Goal: Information Seeking & Learning: Learn about a topic

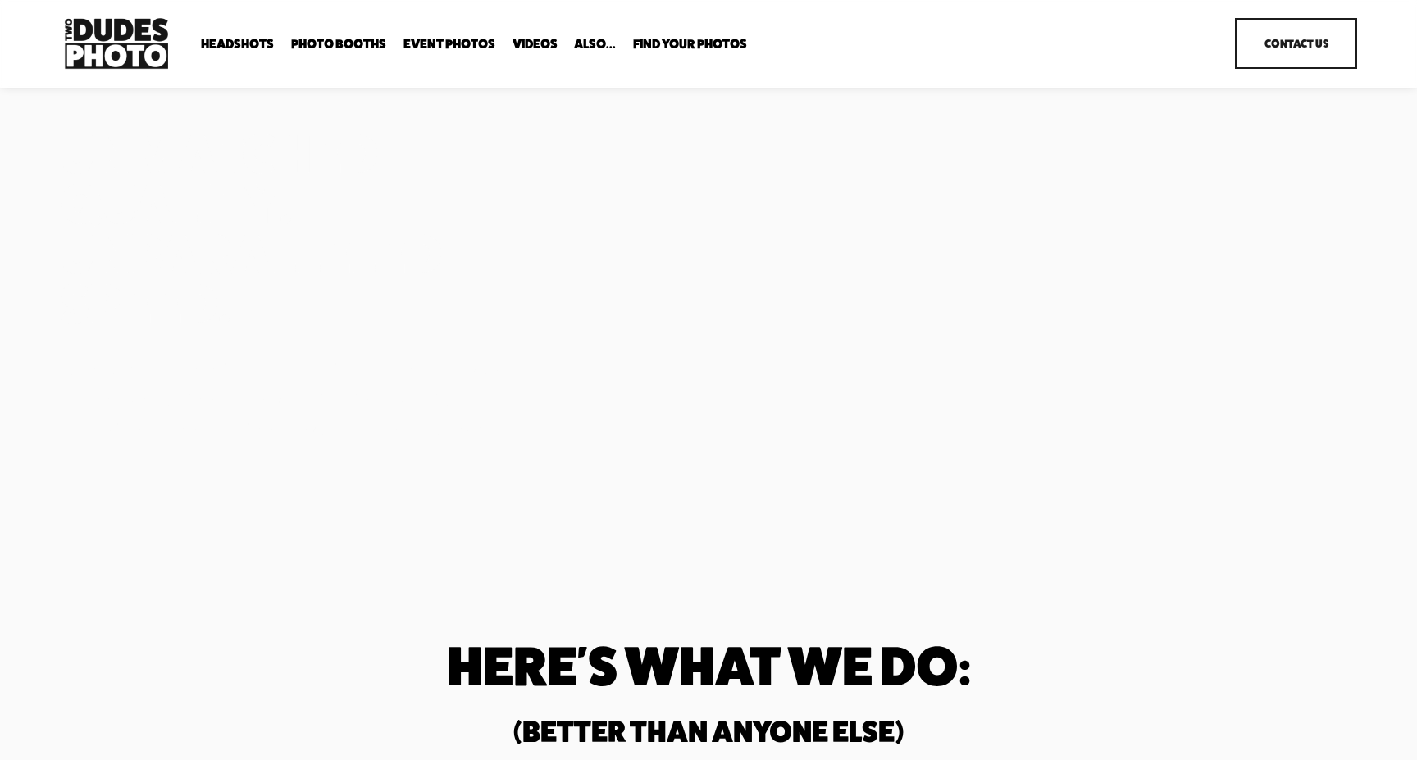
click at [240, 40] on span "Headshots" at bounding box center [237, 44] width 73 height 13
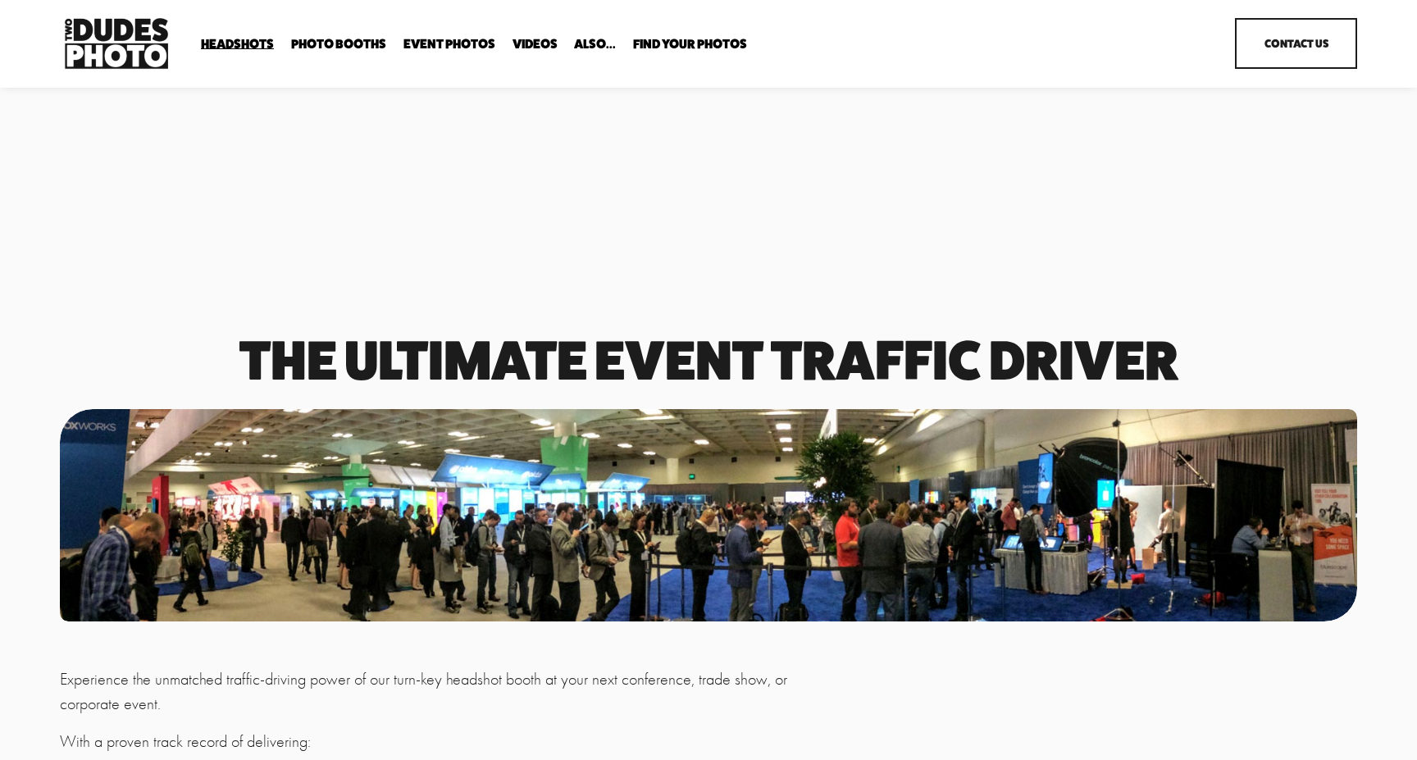
click at [0, 0] on span "In Your Office" at bounding box center [0, 0] width 0 height 0
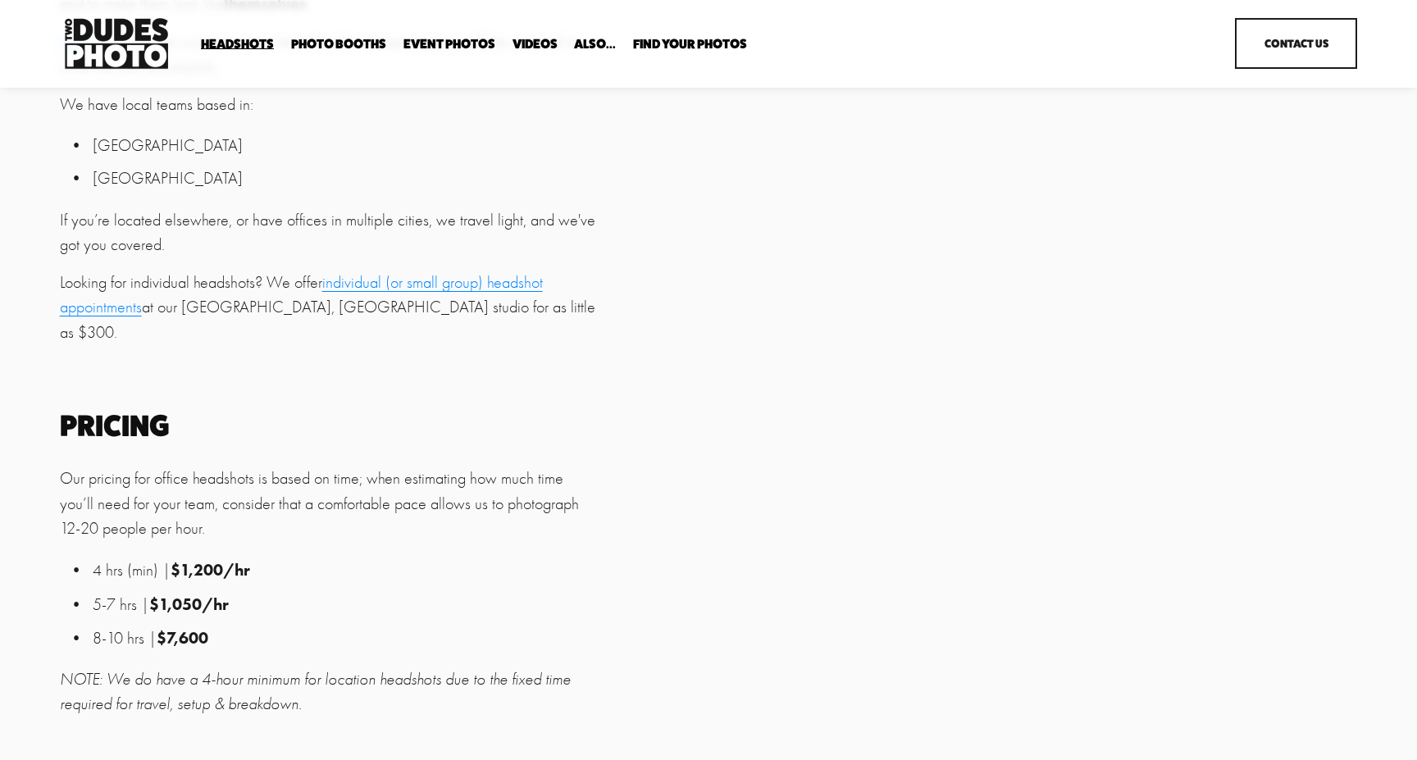
scroll to position [929, 0]
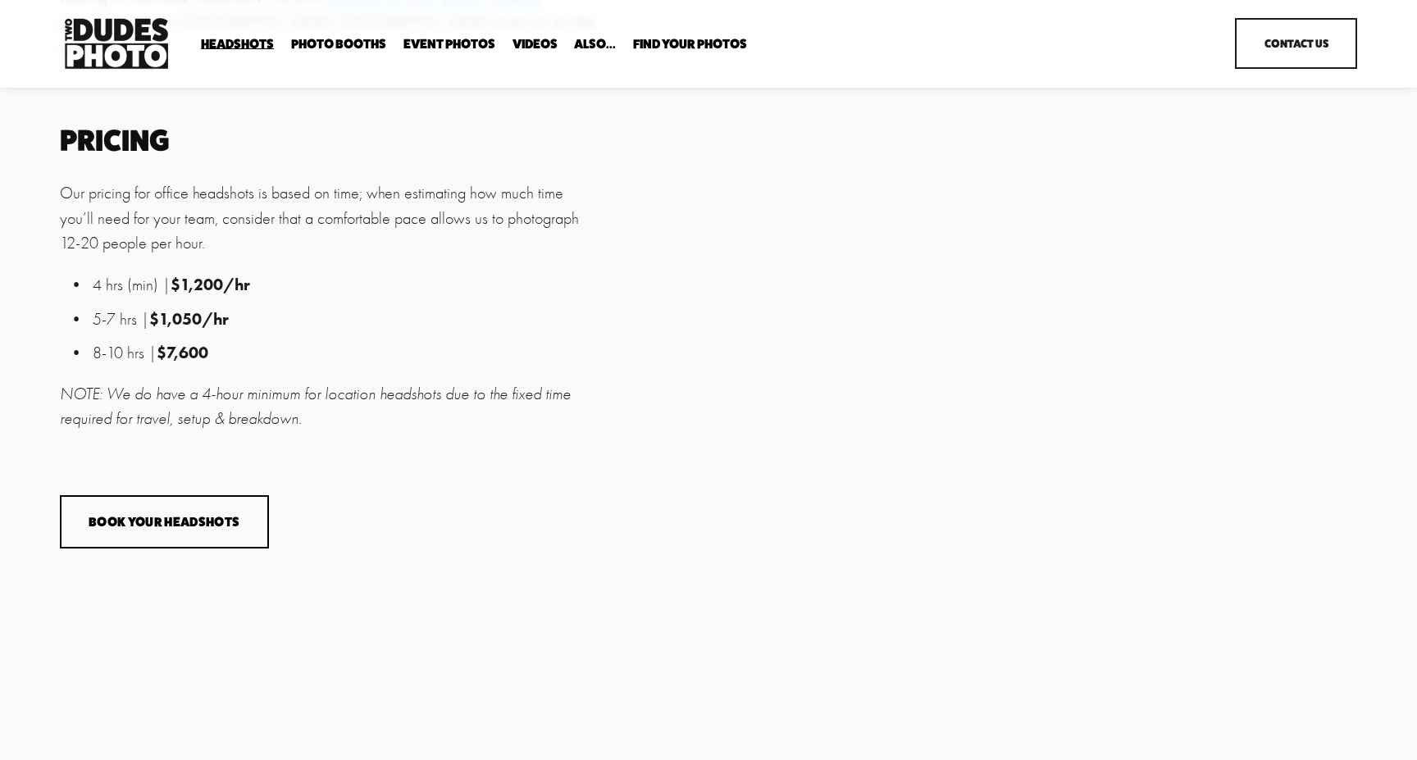
click at [668, 449] on link "View fullsize" at bounding box center [698, 516] width 189 height 189
